Goal: Task Accomplishment & Management: Use online tool/utility

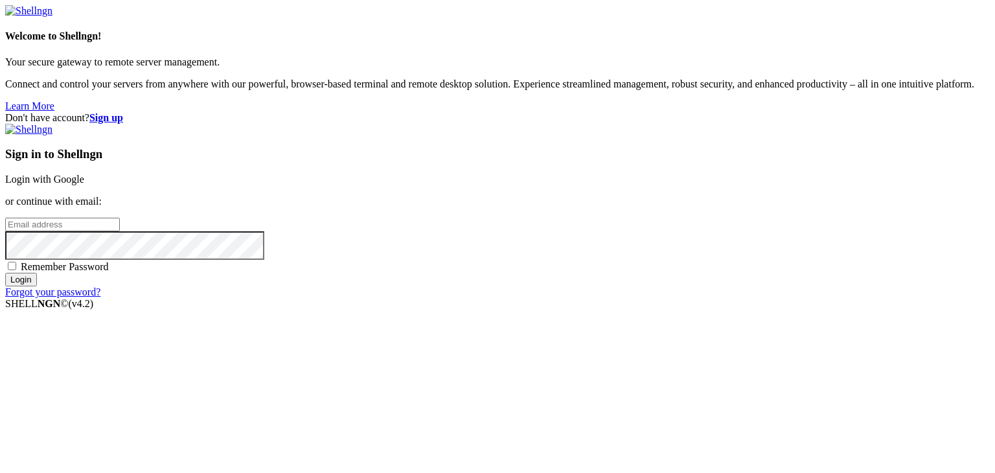
click at [120, 222] on input "email" at bounding box center [62, 225] width 115 height 14
paste input "[EMAIL_ADDRESS][DOMAIN_NAME]"
drag, startPoint x: 587, startPoint y: 226, endPoint x: 527, endPoint y: 226, distance: 60.2
click at [120, 226] on input "[EMAIL_ADDRESS][DOMAIN_NAME]" at bounding box center [62, 225] width 115 height 14
type input "[EMAIL_ADDRESS][DOMAIN_NAME]"
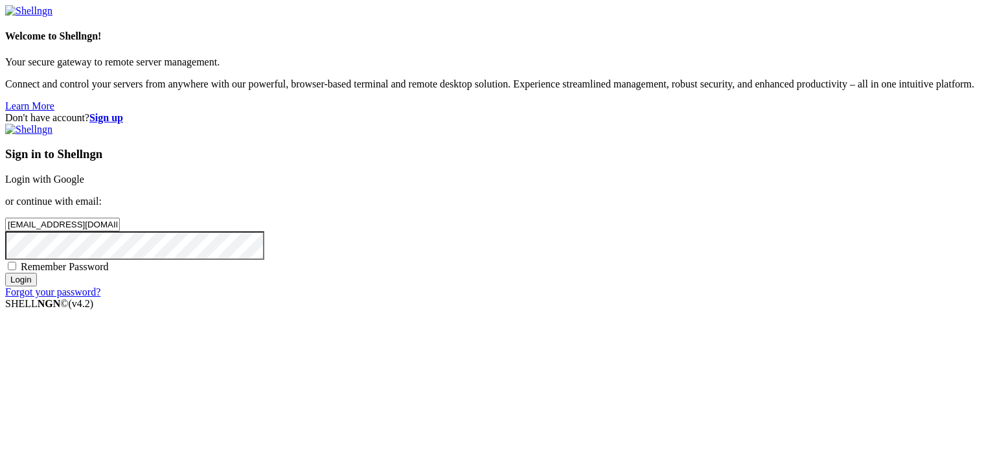
click at [37, 286] on input "Login" at bounding box center [21, 280] width 32 height 14
click at [389, 250] on div "Don't have account? Sign up Sign in to Shellngn Login with Google or continue w…" at bounding box center [497, 211] width 984 height 198
click at [37, 298] on input "Login" at bounding box center [21, 291] width 32 height 14
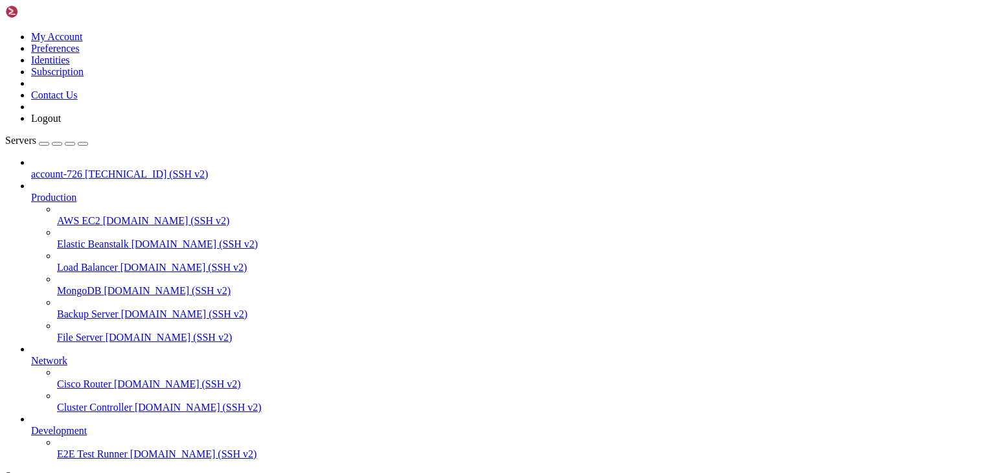
scroll to position [49, 0]
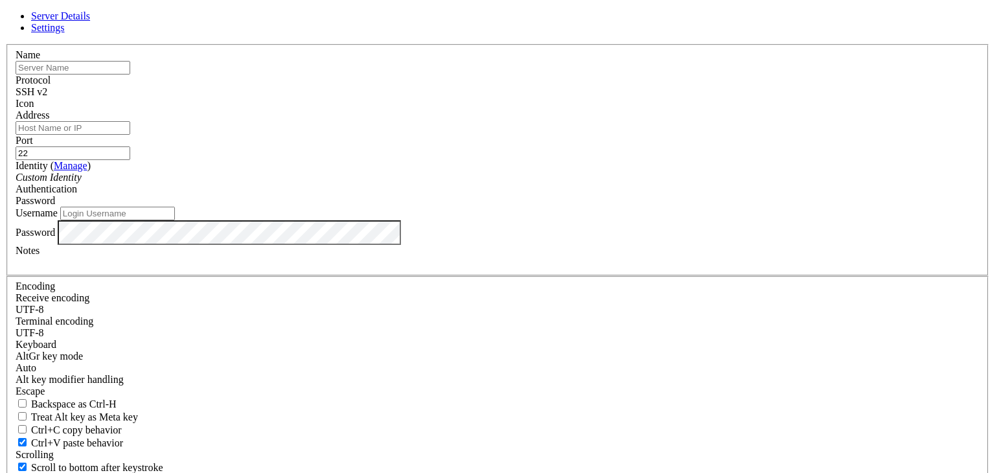
click at [130, 74] on input "text" at bounding box center [73, 68] width 115 height 14
click at [130, 135] on input "Address" at bounding box center [73, 128] width 115 height 14
paste input "[TECHNICAL_ID]"
type input "[TECHNICAL_ID]"
click at [130, 160] on input "22" at bounding box center [73, 153] width 115 height 14
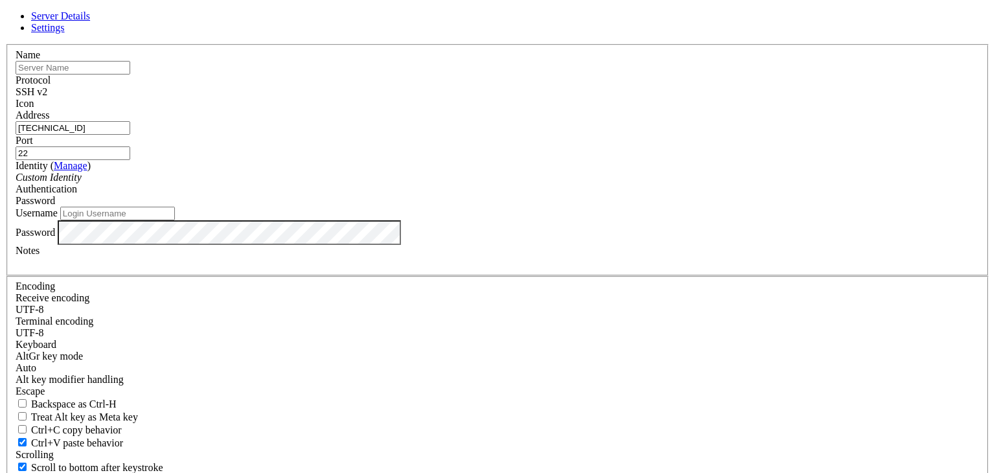
drag, startPoint x: 383, startPoint y: 268, endPoint x: 394, endPoint y: 330, distance: 62.5
click at [175, 220] on input "Username" at bounding box center [117, 214] width 115 height 14
type input "root"
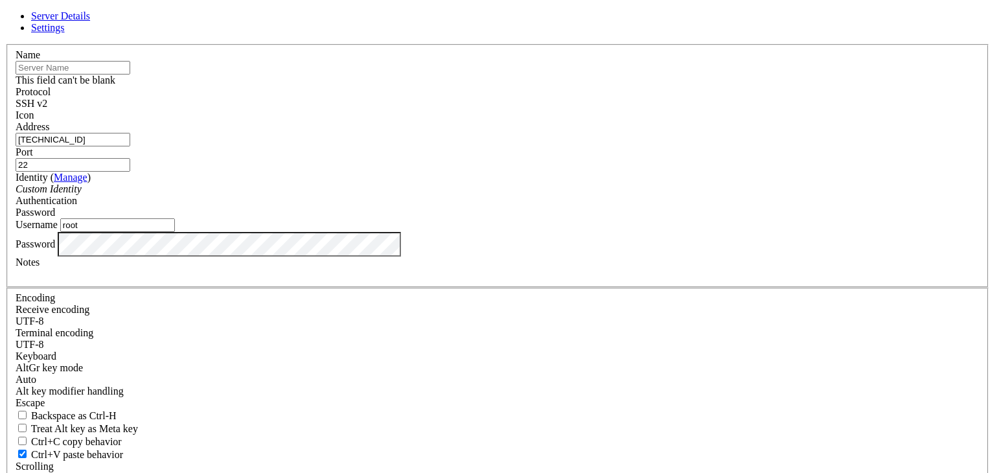
click at [130, 74] on input "text" at bounding box center [73, 68] width 115 height 14
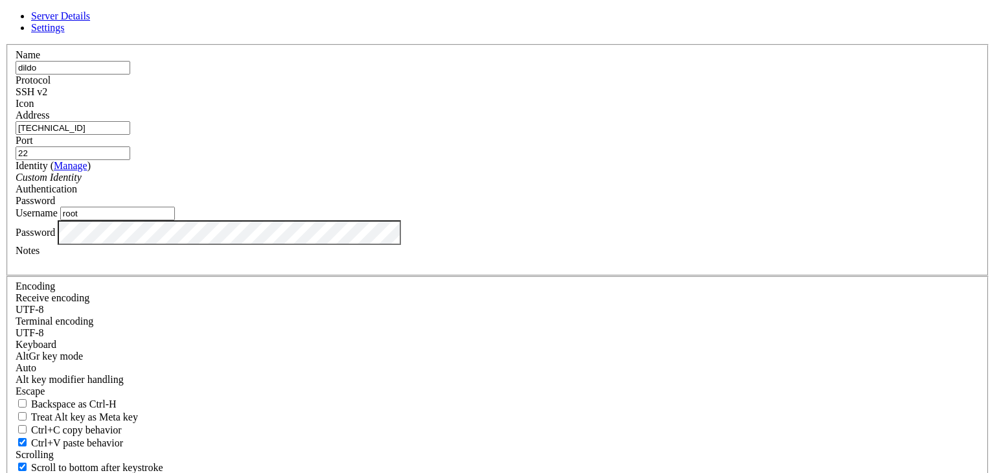
type input "dildo"
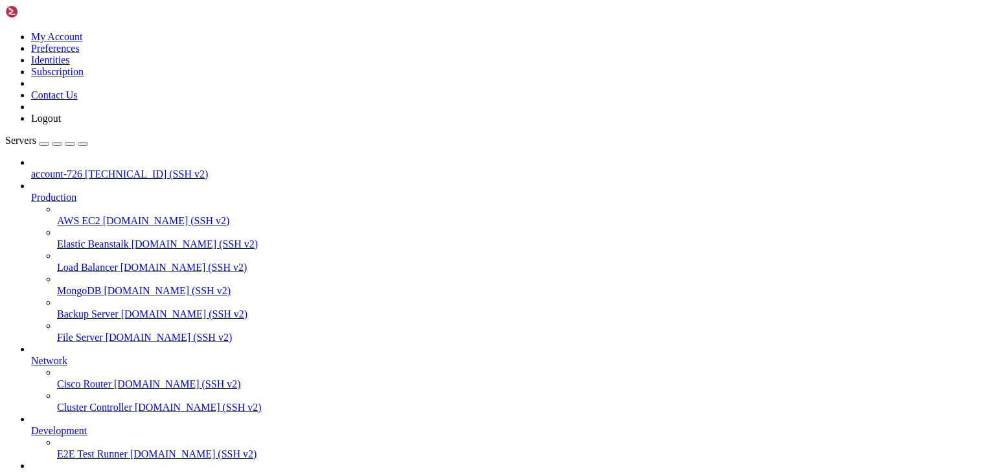
scroll to position [84, 0]
click at [52, 471] on span "dildo" at bounding box center [41, 476] width 21 height 11
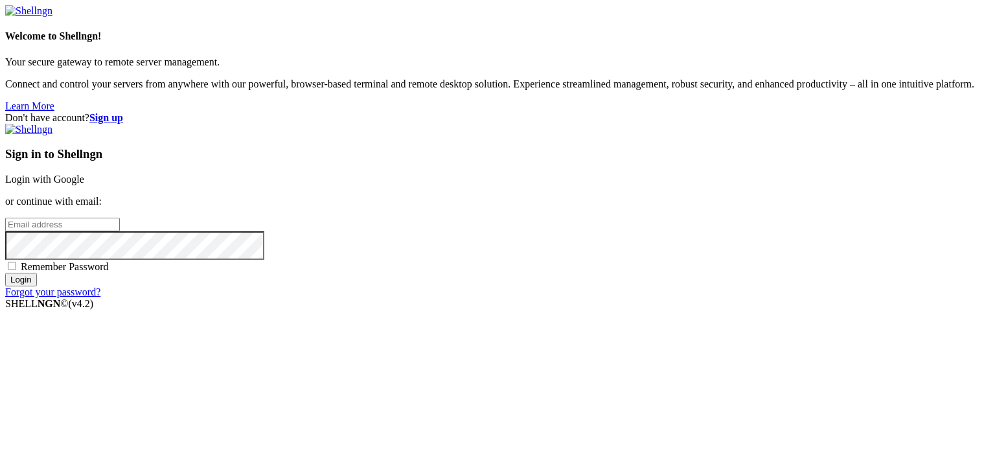
click at [120, 219] on input "email" at bounding box center [62, 225] width 115 height 14
paste input "[EMAIL_ADDRESS][DOMAIN_NAME]"
type input "[EMAIL_ADDRESS][DOMAIN_NAME]"
drag, startPoint x: 569, startPoint y: 223, endPoint x: 527, endPoint y: 225, distance: 42.1
click at [120, 225] on input "[EMAIL_ADDRESS][DOMAIN_NAME]" at bounding box center [62, 225] width 115 height 14
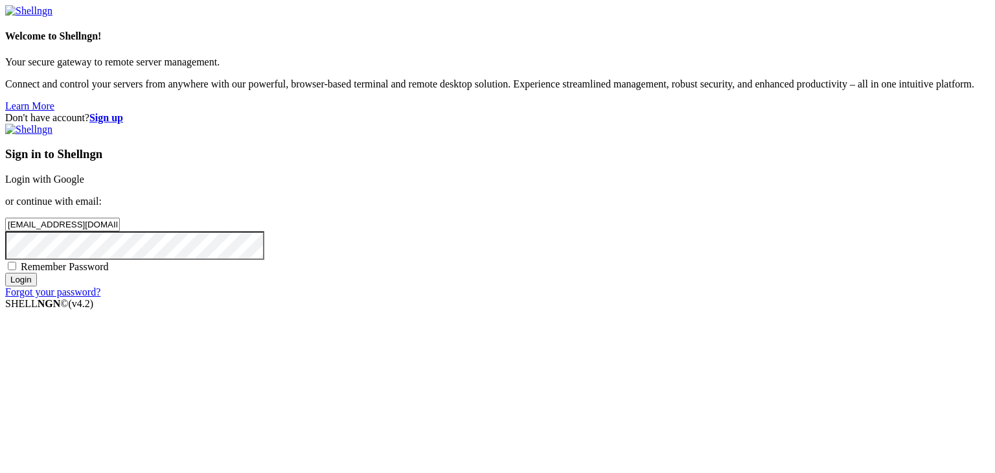
click at [37, 286] on input "Login" at bounding box center [21, 280] width 32 height 14
click at [123, 112] on strong "Sign up" at bounding box center [106, 117] width 34 height 11
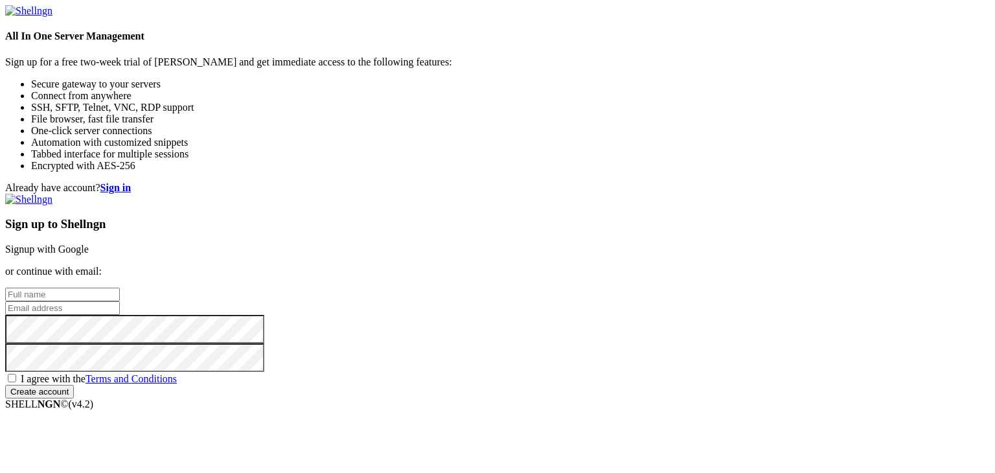
click at [120, 288] on input "text" at bounding box center [62, 295] width 115 height 14
paste input "loxcam344"
type input "loxcam344"
click at [120, 301] on input "email" at bounding box center [62, 308] width 115 height 14
drag, startPoint x: 546, startPoint y: 223, endPoint x: 427, endPoint y: 221, distance: 118.5
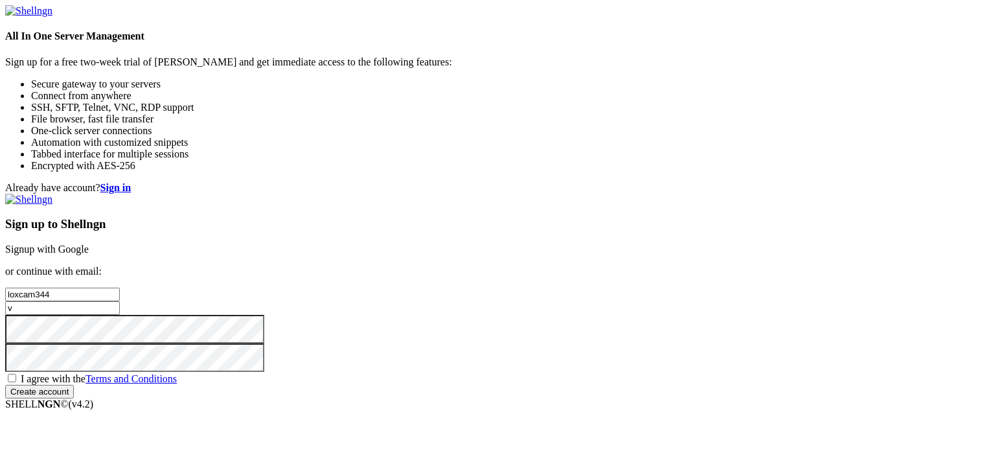
click at [427, 221] on div "Already have account? Sign in Sign up to Shellngn Signup with Google or continu…" at bounding box center [497, 290] width 984 height 216
paste input "[EMAIL_ADDRESS][DOMAIN_NAME]"
type input "[EMAIL_ADDRESS][DOMAIN_NAME]"
drag, startPoint x: 578, startPoint y: 202, endPoint x: 464, endPoint y: 196, distance: 114.1
click at [464, 196] on div "Already have account? Sign in Sign up to Shellngn Signup with Google or continu…" at bounding box center [497, 290] width 984 height 216
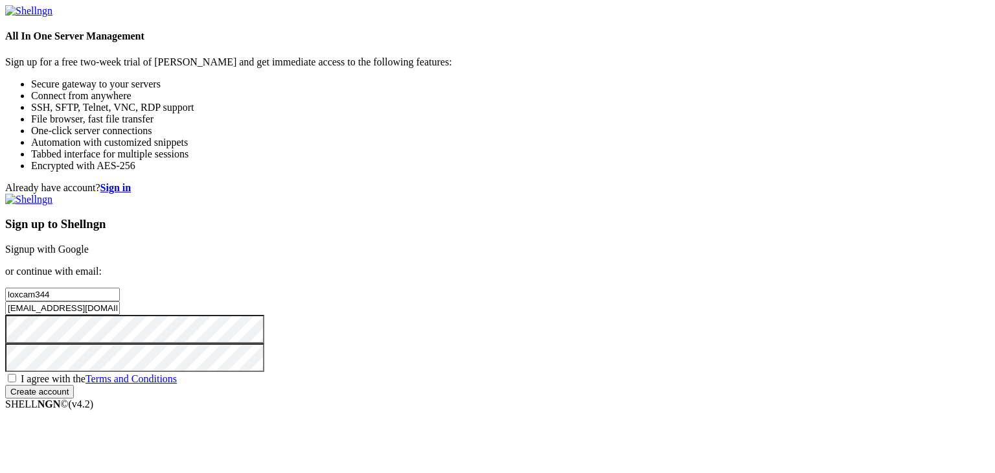
click at [177, 373] on span "I agree with the Terms and Conditions" at bounding box center [99, 378] width 156 height 11
click at [16, 374] on input "I agree with the Terms and Conditions" at bounding box center [12, 378] width 8 height 8
checkbox input "true"
click at [74, 394] on input "Create account" at bounding box center [39, 392] width 69 height 14
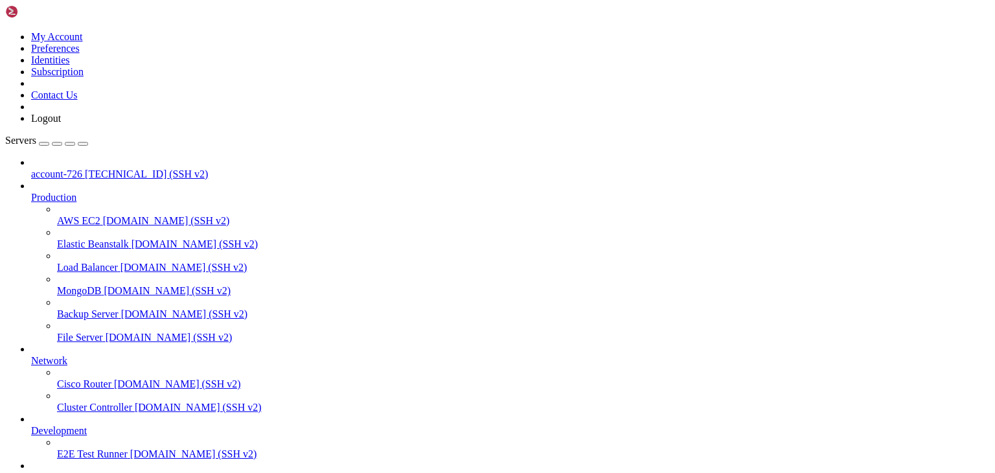
scroll to position [84, 0]
click at [52, 471] on span "dildo" at bounding box center [41, 476] width 21 height 11
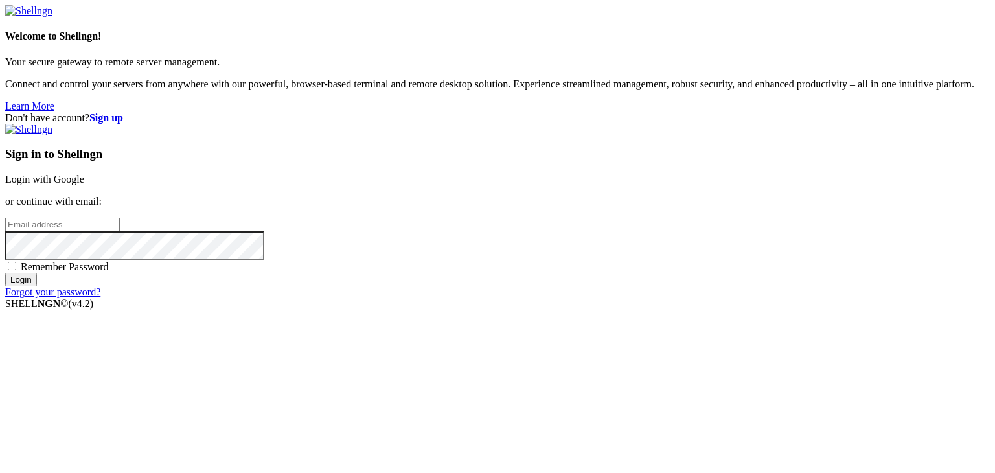
click at [120, 230] on input "email" at bounding box center [62, 225] width 115 height 14
drag, startPoint x: 549, startPoint y: 231, endPoint x: 443, endPoint y: 235, distance: 106.3
click at [443, 235] on div "Don't have account? Sign up Sign in to Shellngn Login with Google or continue w…" at bounding box center [497, 205] width 984 height 186
paste input "[EMAIL_ADDRESS][DOMAIN_NAME]"
drag, startPoint x: 566, startPoint y: 223, endPoint x: 517, endPoint y: 239, distance: 51.6
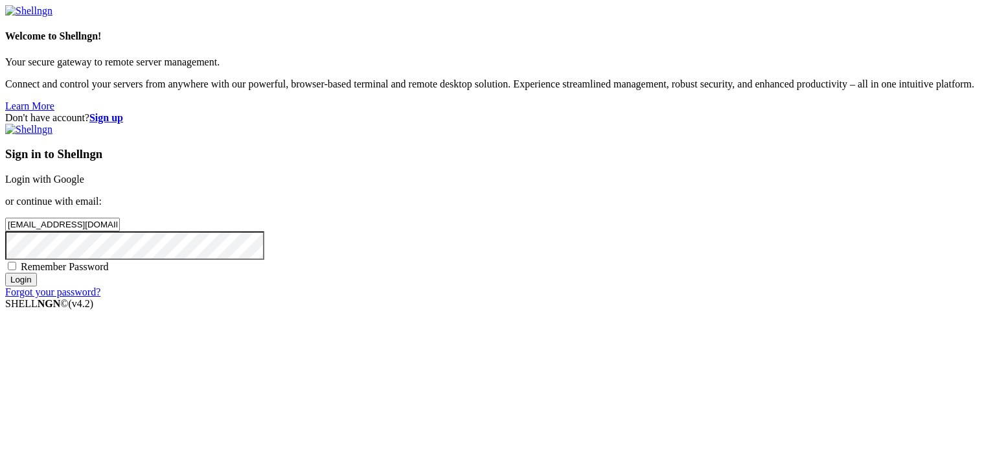
click at [512, 233] on div "Don't have account? Sign up Sign in to Shellngn Login with Google or continue w…" at bounding box center [497, 205] width 984 height 186
type input "[EMAIL_ADDRESS][DOMAIN_NAME]"
click at [37, 286] on input "Login" at bounding box center [21, 280] width 32 height 14
click at [120, 218] on input "email" at bounding box center [62, 225] width 115 height 14
paste input "[EMAIL_ADDRESS][DOMAIN_NAME]"
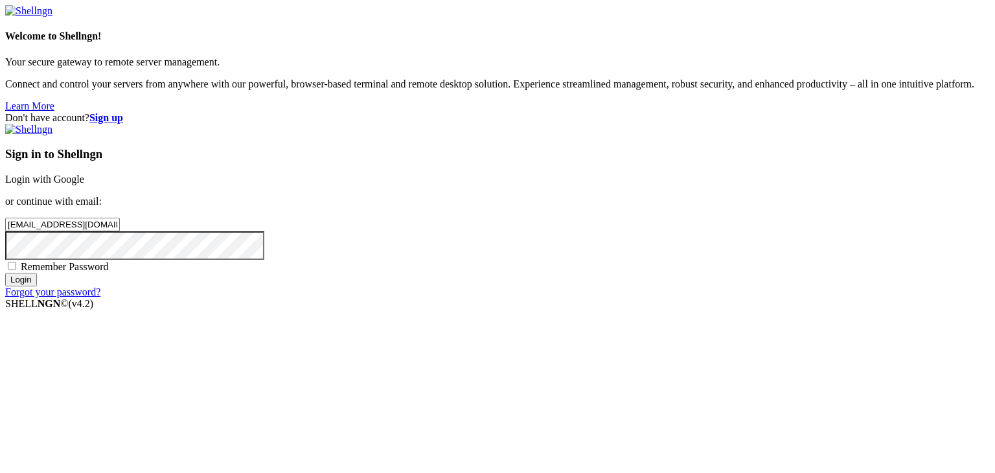
drag, startPoint x: 558, startPoint y: 229, endPoint x: 506, endPoint y: 236, distance: 52.3
click at [505, 233] on div "Don't have account? Sign up Sign in to Shellngn Login with Google or continue w…" at bounding box center [497, 205] width 984 height 186
type input "[EMAIL_ADDRESS][DOMAIN_NAME]"
click at [37, 286] on input "Login" at bounding box center [21, 280] width 32 height 14
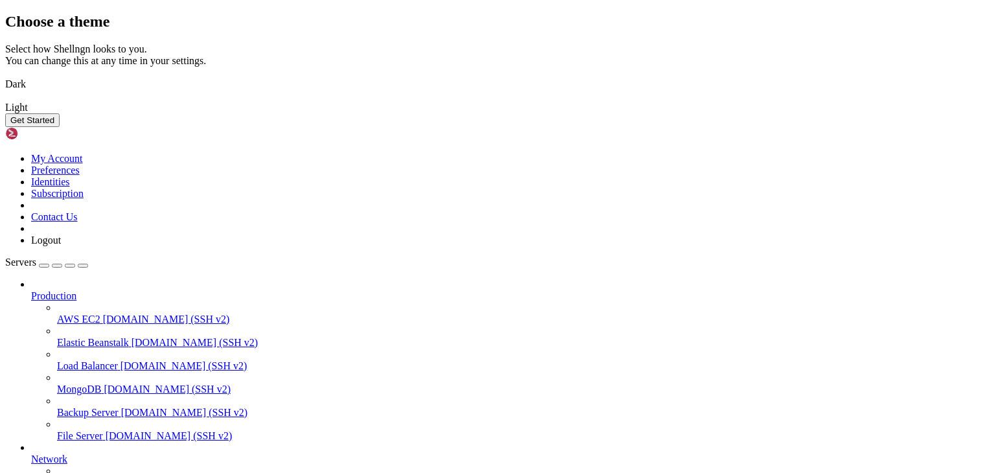
click at [5, 76] on img at bounding box center [5, 76] width 0 height 0
click at [60, 127] on button "Get Started" at bounding box center [32, 120] width 54 height 14
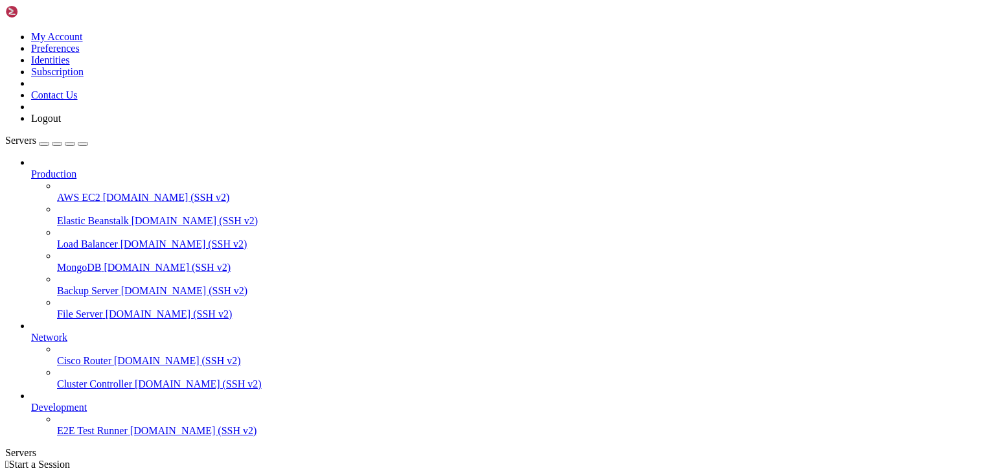
scroll to position [16, 0]
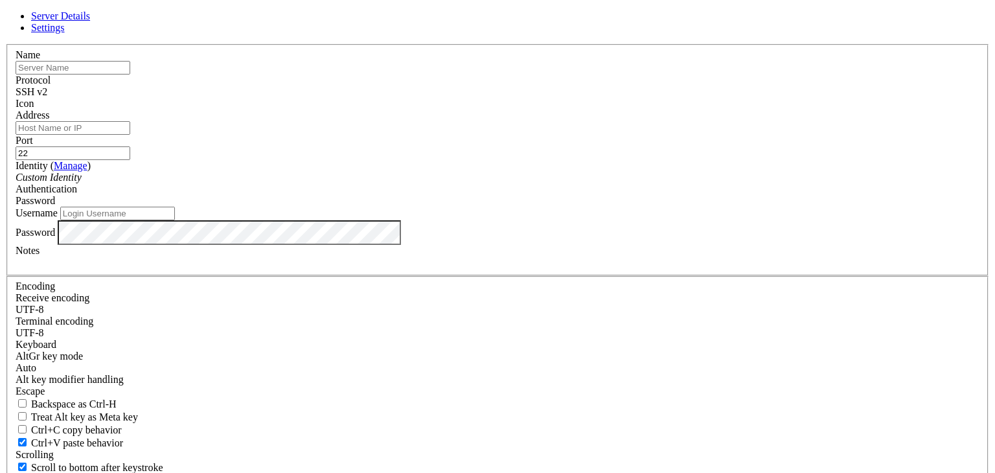
click at [130, 135] on input "Address" at bounding box center [73, 128] width 115 height 14
paste input "[TECHNICAL_ID]"
type input "[TECHNICAL_ID]"
click at [130, 160] on input "22" at bounding box center [73, 153] width 115 height 14
click at [175, 220] on input "Username" at bounding box center [117, 214] width 115 height 14
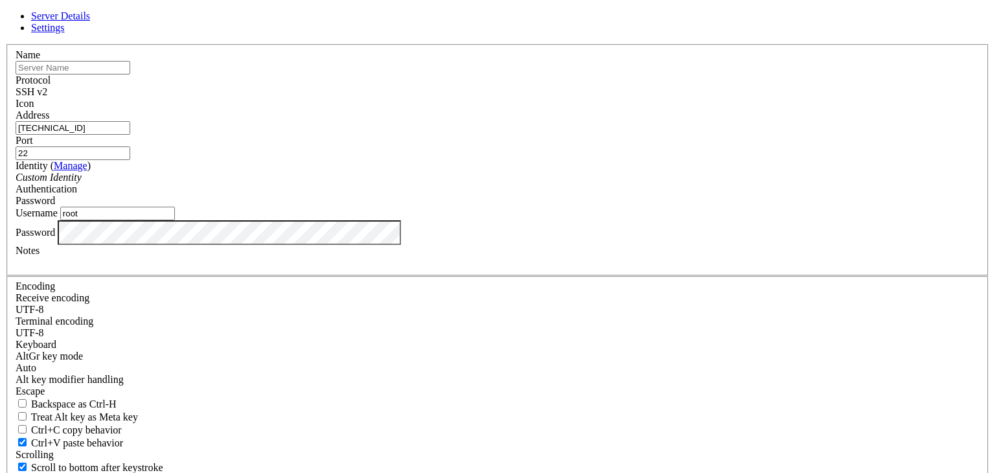
type input "root"
click at [130, 74] on input "text" at bounding box center [73, 68] width 115 height 14
type input "account-726"
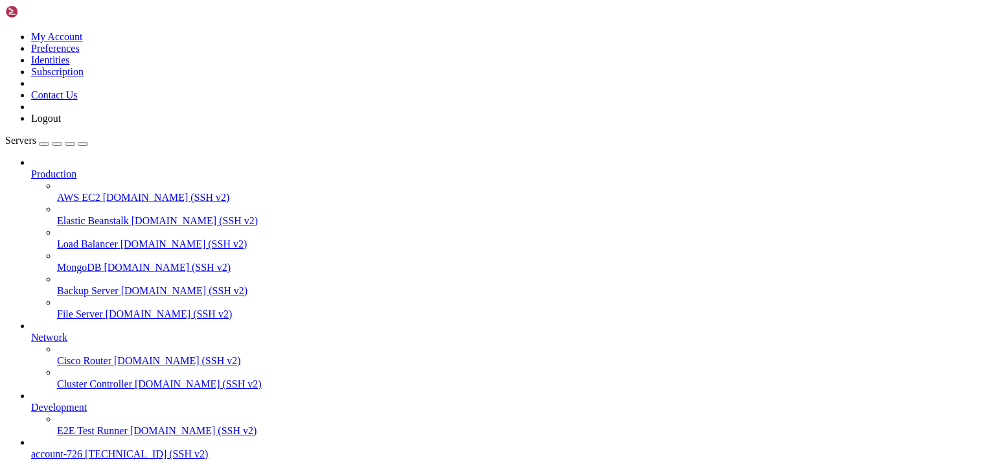
scroll to position [49, 0]
click at [85, 448] on span "[TECHNICAL_ID] (SSH v2)" at bounding box center [146, 453] width 123 height 11
